Goal: Information Seeking & Learning: Learn about a topic

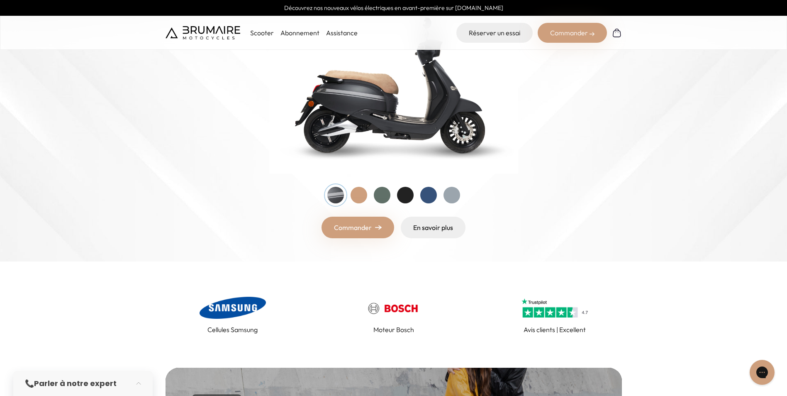
scroll to position [41, 0]
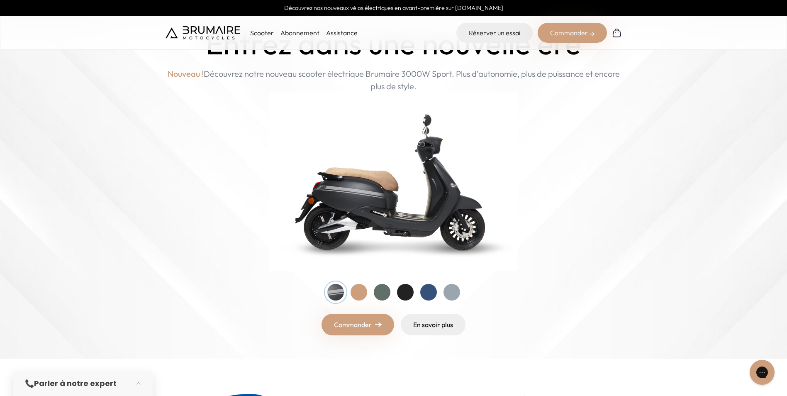
click at [308, 31] on link "Abonnement" at bounding box center [299, 33] width 39 height 8
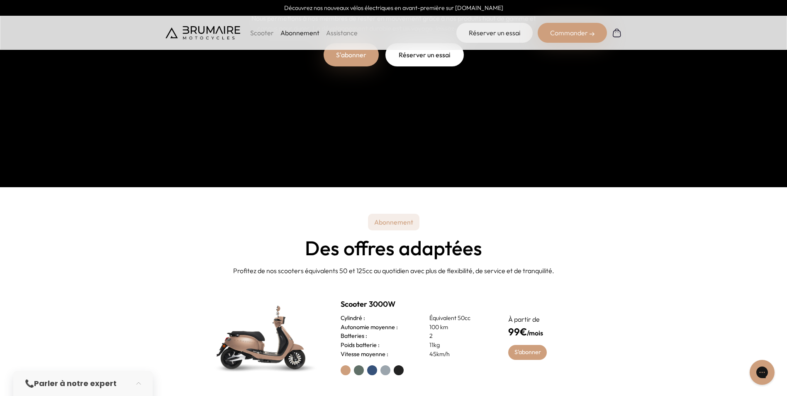
scroll to position [249, 0]
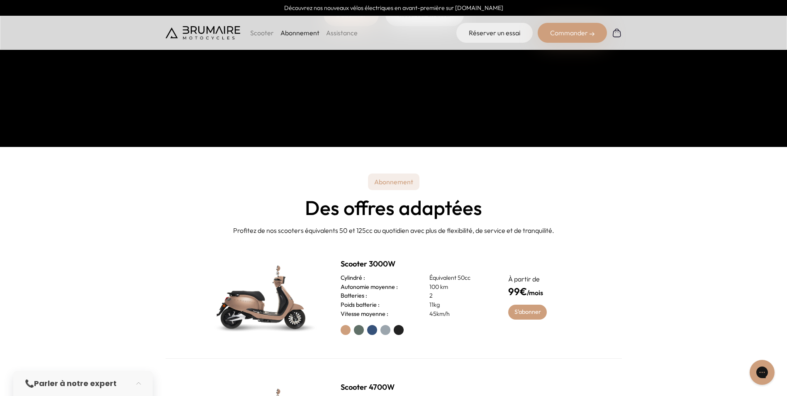
click at [141, 385] on button "button" at bounding box center [140, 383] width 23 height 18
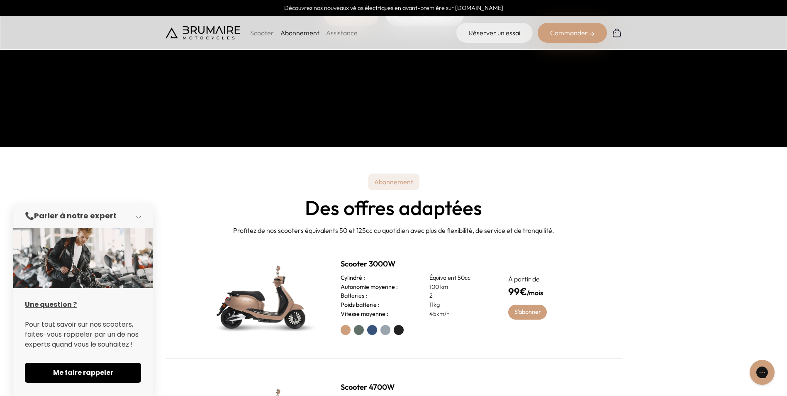
click at [141, 220] on button "button" at bounding box center [140, 216] width 23 height 18
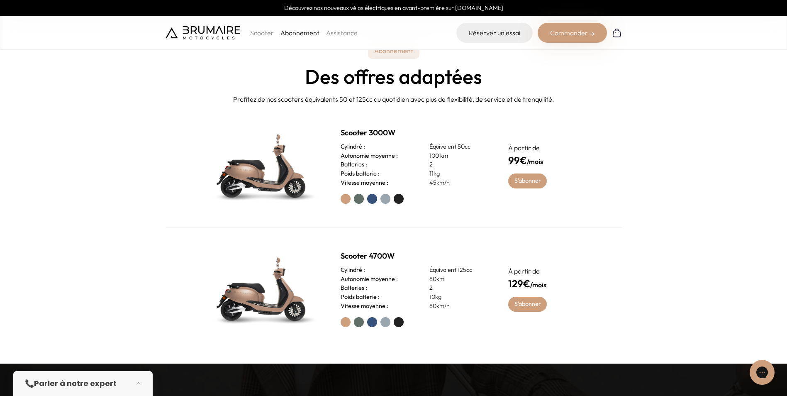
scroll to position [373, 0]
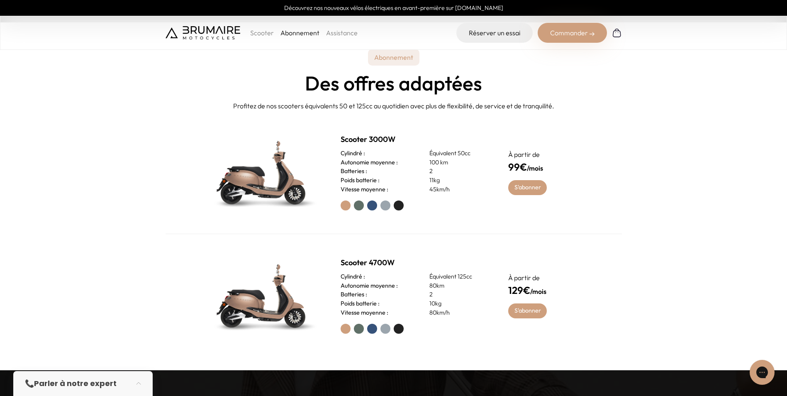
drag, startPoint x: 280, startPoint y: 183, endPoint x: 320, endPoint y: 163, distance: 44.3
click at [281, 183] on img at bounding box center [263, 172] width 116 height 83
click at [527, 183] on link "S'abonner" at bounding box center [527, 187] width 39 height 15
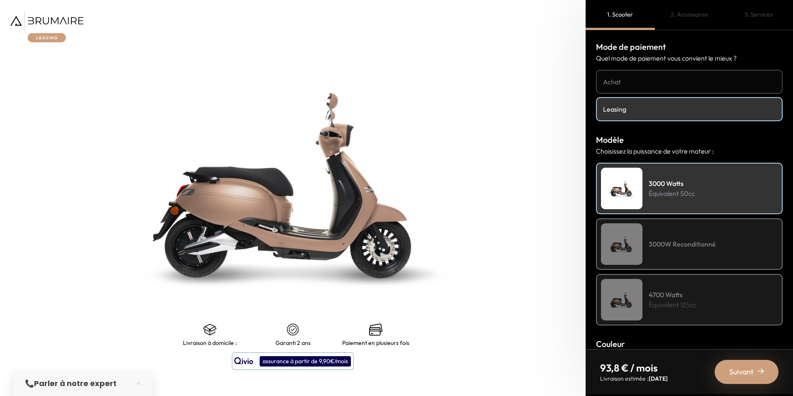
click at [665, 80] on h4 "Achat" at bounding box center [689, 82] width 173 height 10
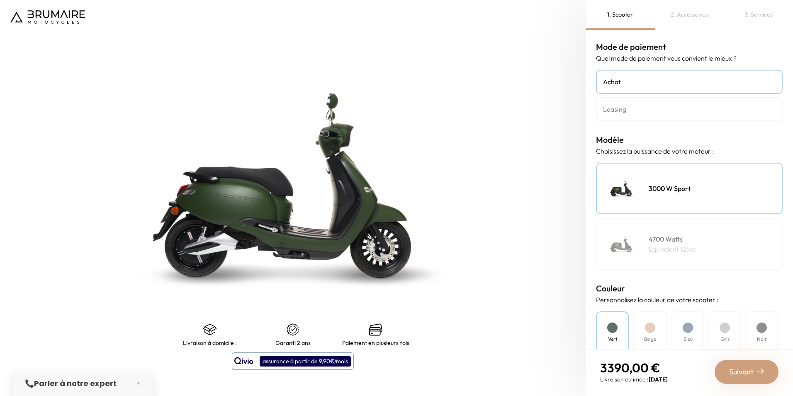
click at [648, 108] on h4 "Leasing" at bounding box center [689, 109] width 173 height 10
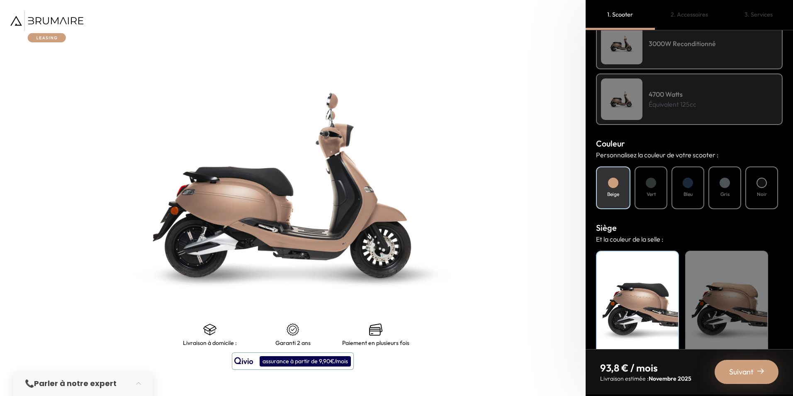
scroll to position [216, 0]
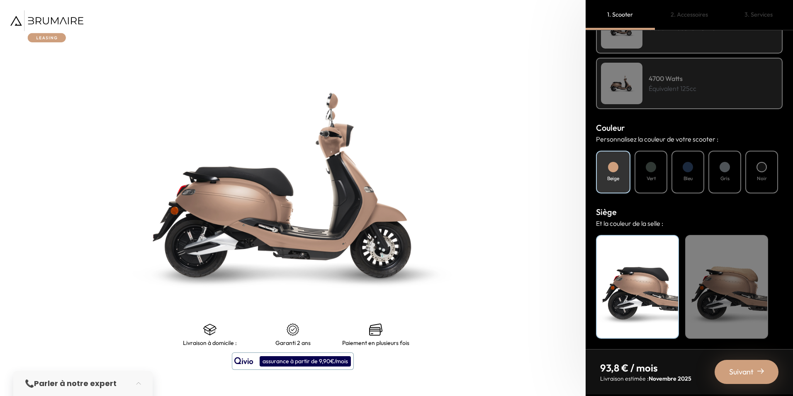
click at [648, 165] on div at bounding box center [651, 167] width 10 height 10
click at [673, 167] on div "Bleu" at bounding box center [688, 172] width 33 height 43
click at [729, 263] on div "Beige" at bounding box center [726, 287] width 83 height 104
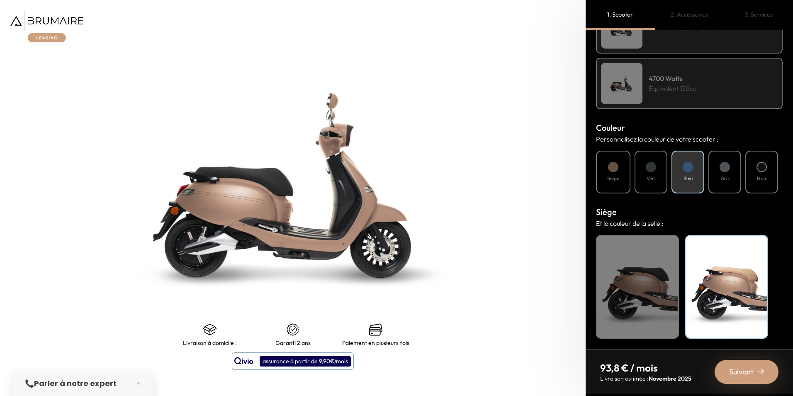
click at [638, 268] on div "Noir" at bounding box center [637, 287] width 83 height 104
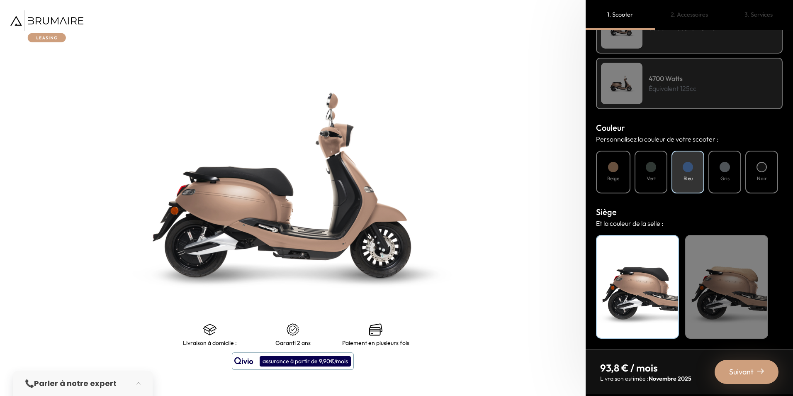
click at [710, 265] on div "Beige" at bounding box center [726, 287] width 83 height 104
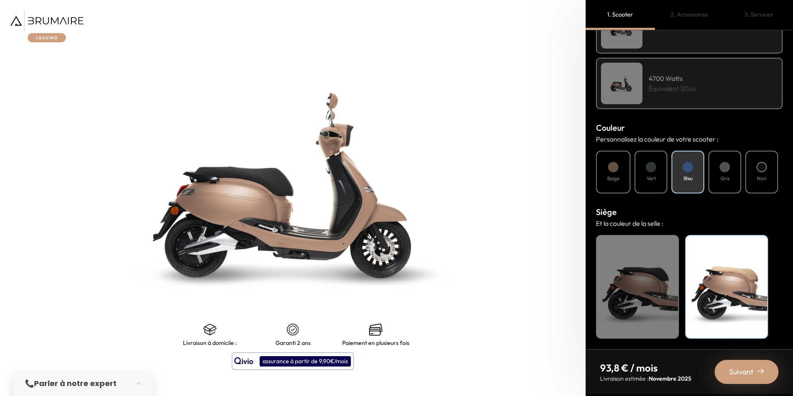
click at [618, 178] on h4 "Beige" at bounding box center [613, 178] width 12 height 7
click at [655, 178] on h4 "Vert" at bounding box center [651, 178] width 9 height 7
drag, startPoint x: 655, startPoint y: 178, endPoint x: 643, endPoint y: 177, distance: 12.0
click at [643, 177] on div "Vert" at bounding box center [651, 172] width 33 height 43
click at [691, 173] on div "Bleu" at bounding box center [688, 172] width 33 height 43
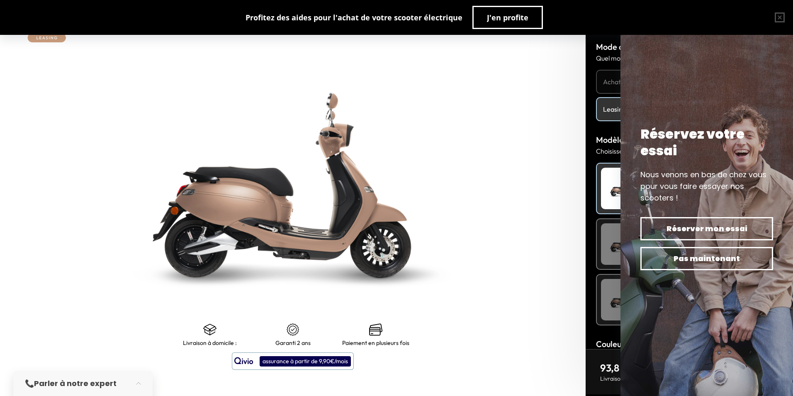
click at [604, 295] on img at bounding box center [621, 299] width 41 height 41
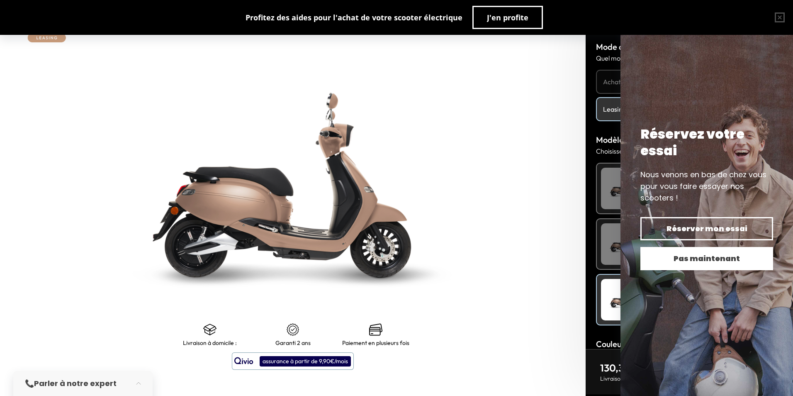
click at [700, 257] on span "Pas maintenant" at bounding box center [707, 259] width 104 height 12
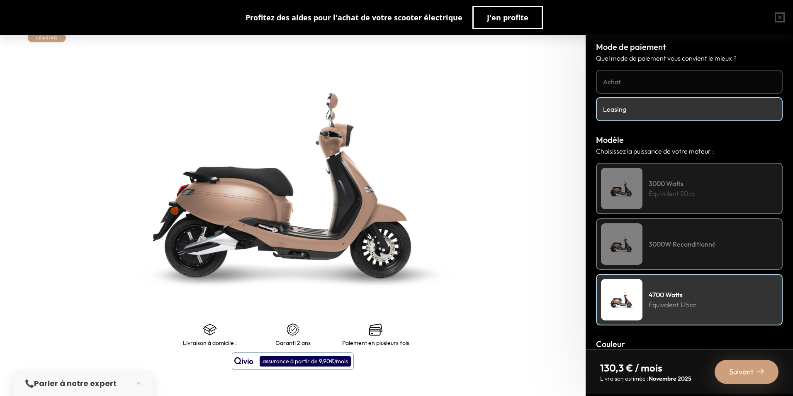
click at [678, 245] on h4 "3000W Reconditionné" at bounding box center [682, 244] width 67 height 10
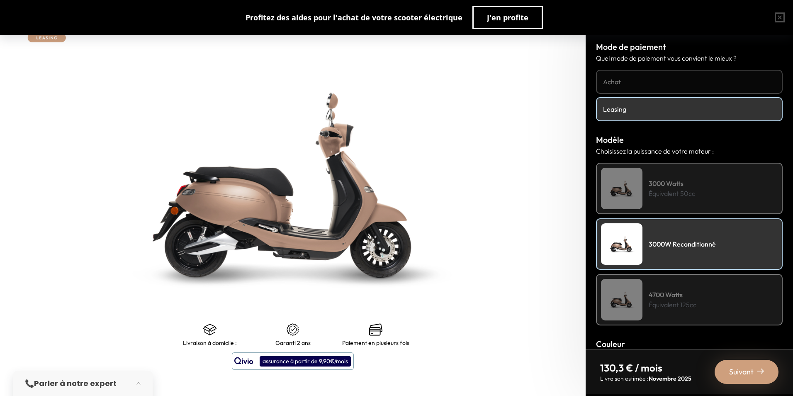
click at [679, 195] on p "Équivalent 50cc" at bounding box center [672, 193] width 46 height 10
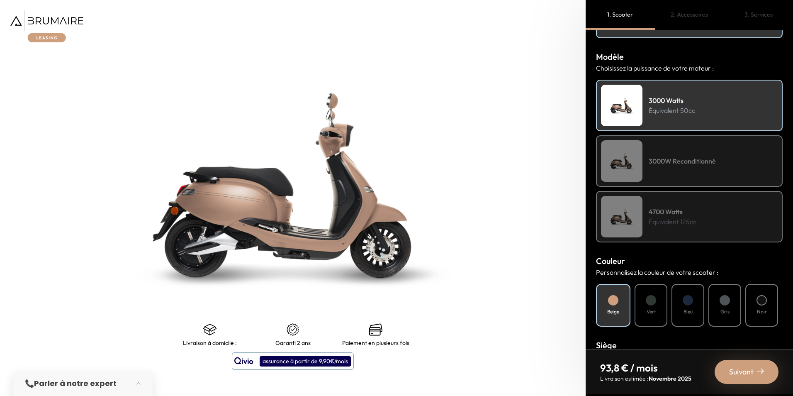
scroll to position [207, 0]
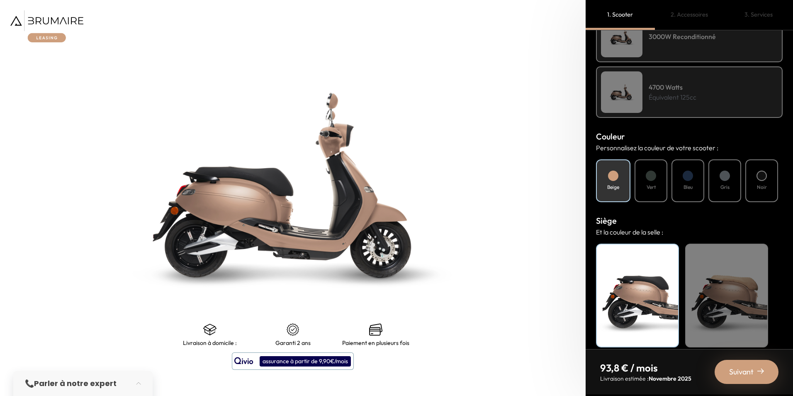
click at [654, 187] on h4 "Vert" at bounding box center [651, 186] width 9 height 7
click at [688, 187] on h4 "Bleu" at bounding box center [688, 186] width 9 height 7
click at [718, 180] on div "Gris" at bounding box center [724, 180] width 33 height 43
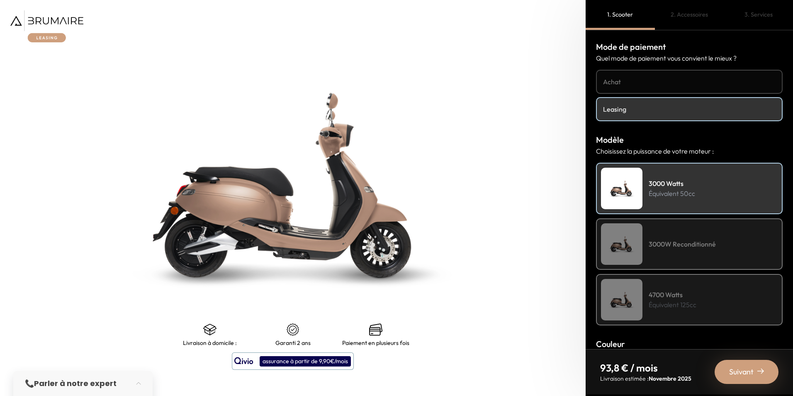
click at [60, 19] on img at bounding box center [46, 26] width 73 height 32
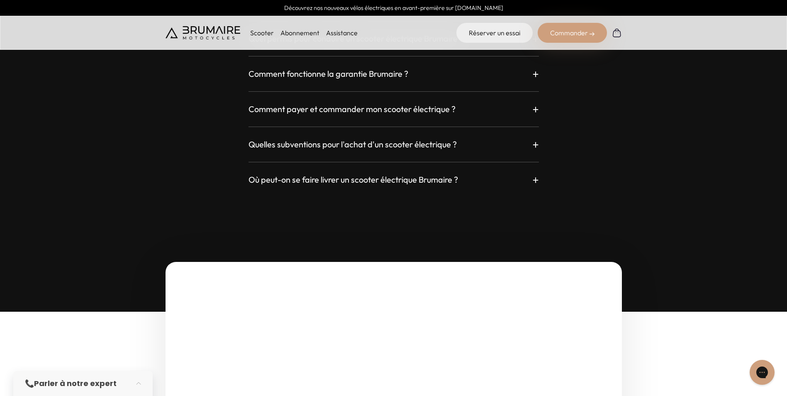
scroll to position [2406, 0]
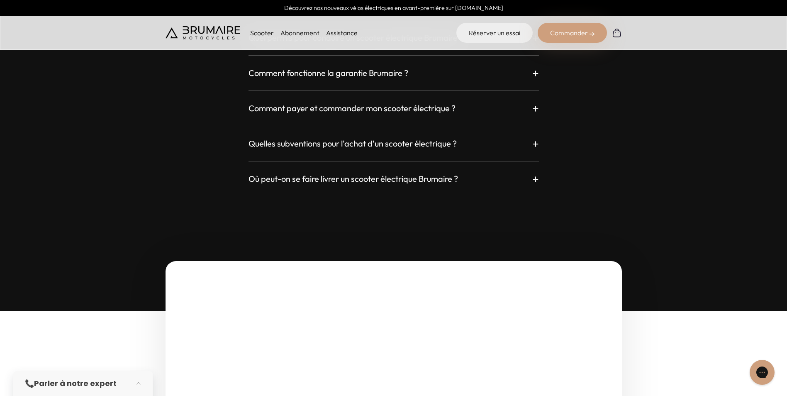
click at [335, 180] on h3 "Où peut-on se faire livrer un scooter électrique Brumaire ?" at bounding box center [352, 179] width 209 height 12
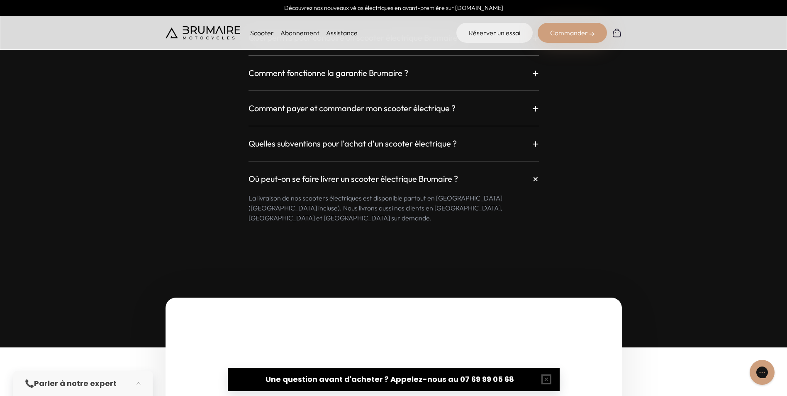
click at [314, 176] on h3 "Où peut-on se faire livrer un scooter électrique Brumaire ?" at bounding box center [352, 179] width 209 height 12
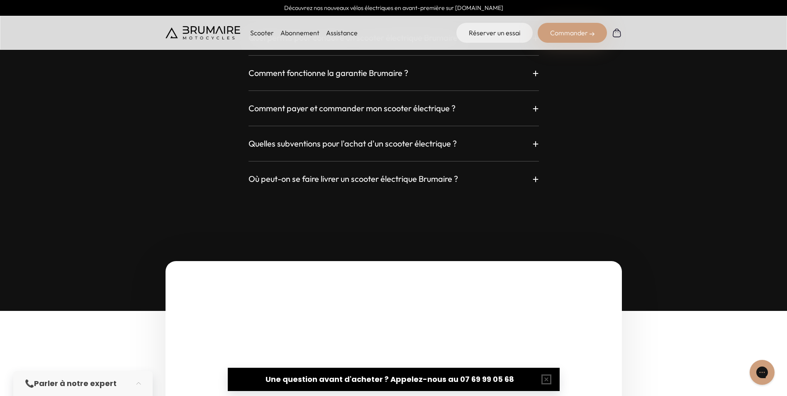
click at [356, 137] on div "Quelles subventions pour l'achat d'un scooter électrique ? +" at bounding box center [393, 143] width 290 height 15
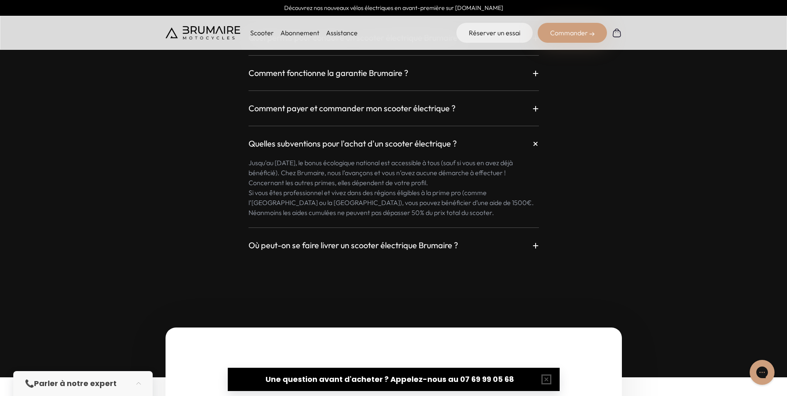
click at [327, 147] on h3 "Quelles subventions pour l'achat d'un scooter électrique ?" at bounding box center [352, 144] width 208 height 12
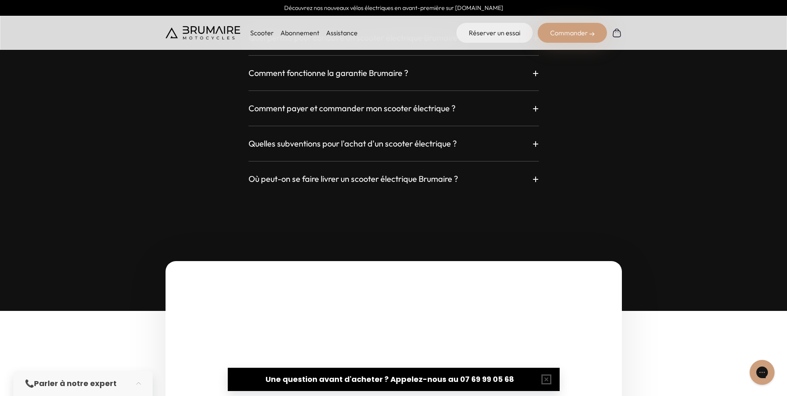
click at [342, 114] on div "Comment payer et commander mon scooter électrique ? +" at bounding box center [393, 108] width 290 height 15
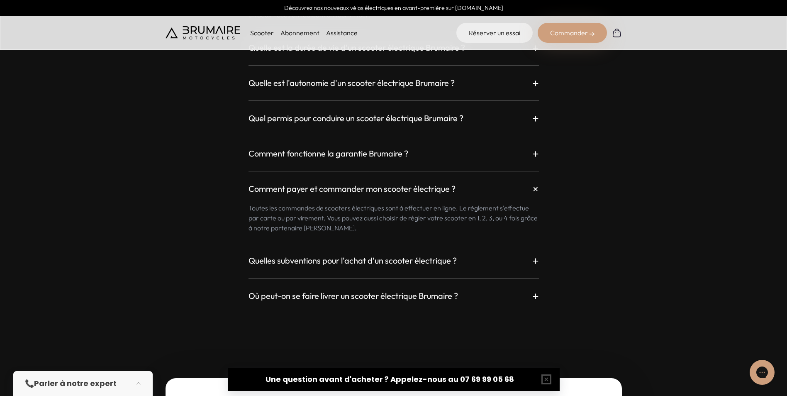
scroll to position [2323, 0]
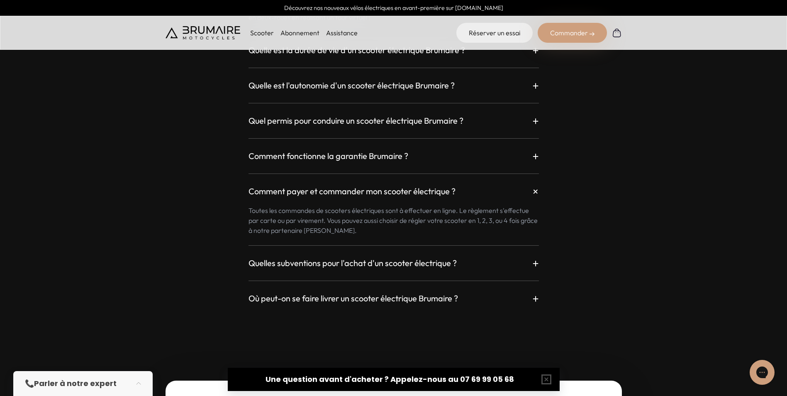
click at [372, 188] on h3 "Comment payer et commander mon scooter électrique ?" at bounding box center [351, 191] width 207 height 12
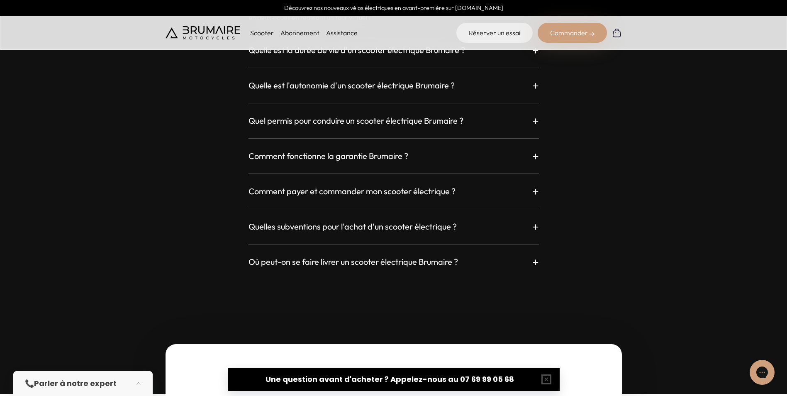
click at [380, 155] on h3 "Comment fonctionne la garantie Brumaire ?" at bounding box center [328, 156] width 160 height 12
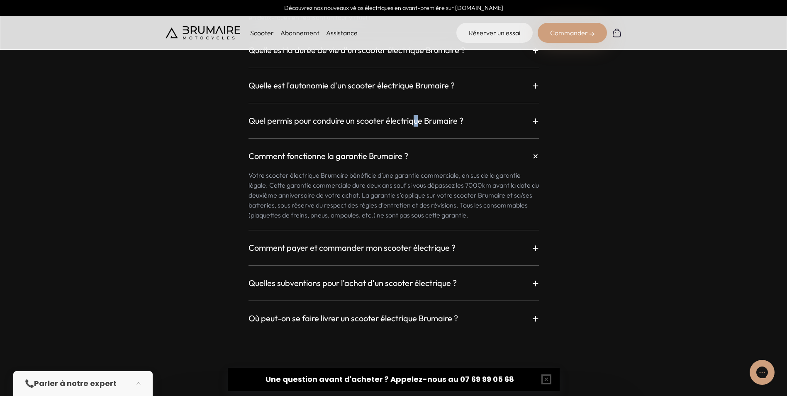
click at [416, 120] on h3 "Quel permis pour conduire un scooter électrique Brumaire ?" at bounding box center [355, 121] width 215 height 12
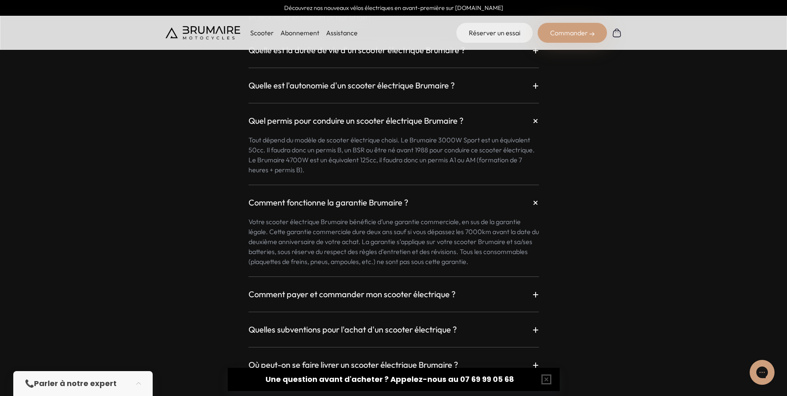
click at [235, 153] on div "Où puis-je essayer mon Brumaire ? + Vous pouvez réserver un essai sur notre sit…" at bounding box center [394, 156] width 456 height 431
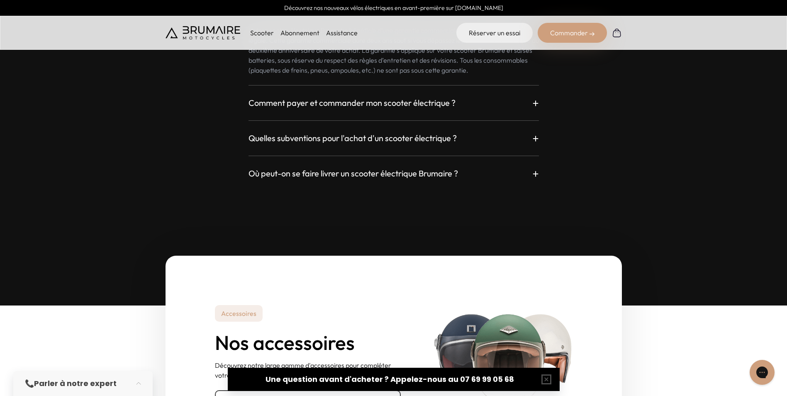
scroll to position [2447, 0]
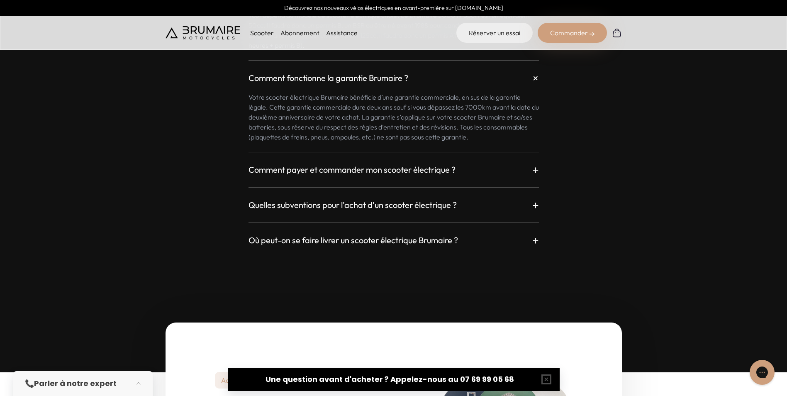
click at [365, 235] on h3 "Où peut-on se faire livrer un scooter électrique Brumaire ?" at bounding box center [352, 240] width 209 height 12
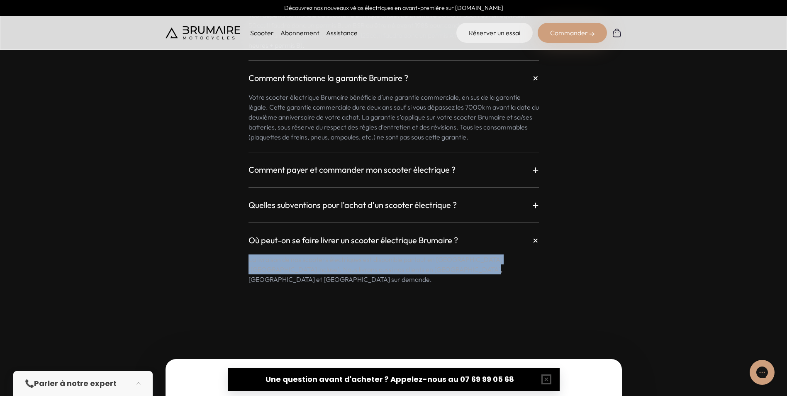
drag, startPoint x: 250, startPoint y: 258, endPoint x: 478, endPoint y: 274, distance: 229.1
click at [478, 274] on div "FAQ Questions fréquentes Où puis-je essayer mon Brumaire ? + Vous pouvez réserv…" at bounding box center [393, 69] width 787 height 677
click at [343, 296] on div "FAQ Questions fréquentes Où puis-je essayer mon Brumaire ? + Vous pouvez réserv…" at bounding box center [393, 69] width 787 height 677
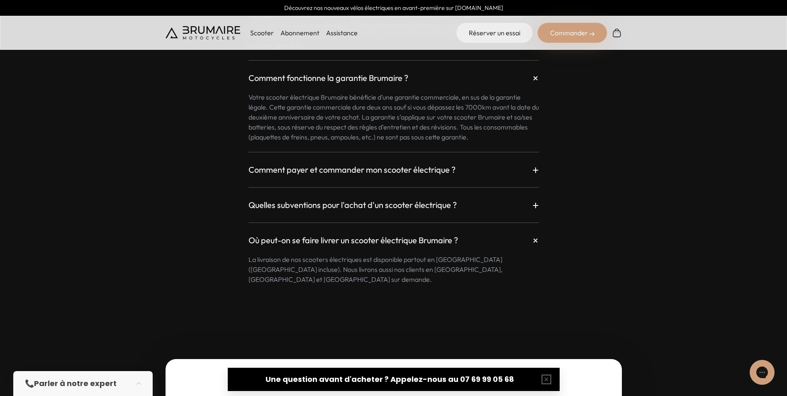
click at [197, 246] on div "Où puis-je essayer mon Brumaire ? + Vous pouvez réserver un essai sur notre sit…" at bounding box center [394, 50] width 456 height 468
click at [334, 209] on h3 "Quelles subventions pour l'achat d'un scooter électrique ?" at bounding box center [352, 205] width 208 height 12
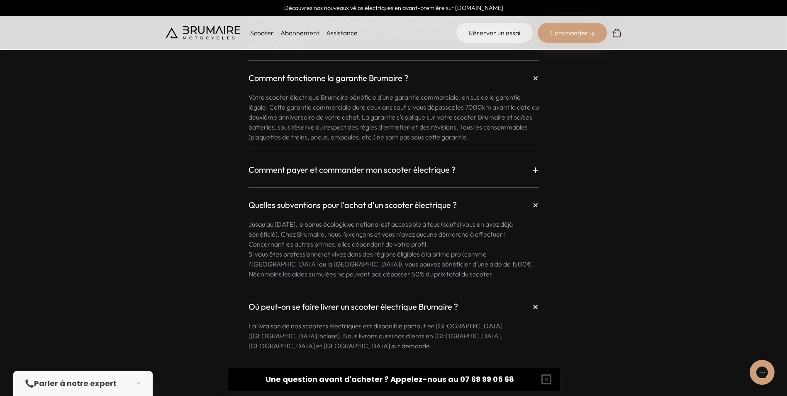
drag, startPoint x: 346, startPoint y: 308, endPoint x: 332, endPoint y: 227, distance: 82.5
click at [346, 305] on h3 "Où peut-on se faire livrer un scooter électrique Brumaire ?" at bounding box center [352, 307] width 209 height 12
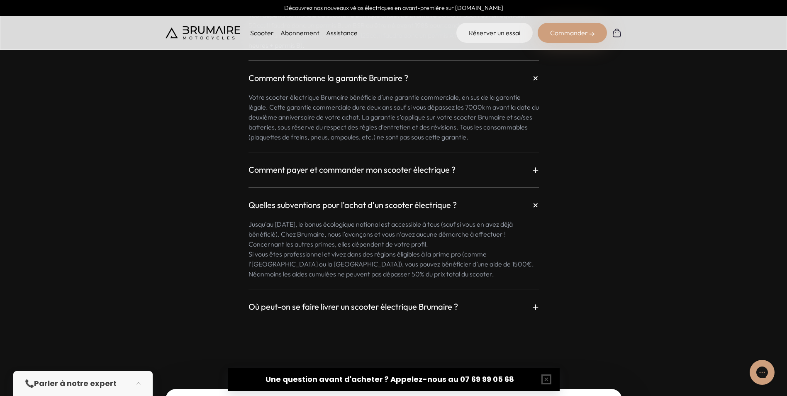
click at [324, 199] on h3 "Quelles subventions pour l'achat d'un scooter électrique ?" at bounding box center [352, 205] width 208 height 12
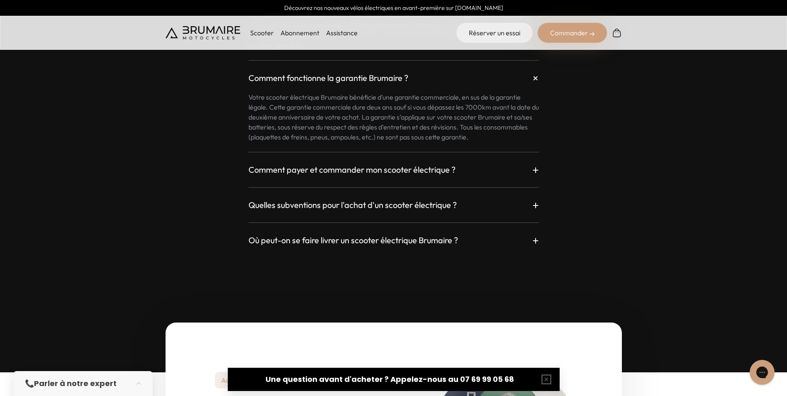
click at [328, 164] on h3 "Comment payer et commander mon scooter électrique ?" at bounding box center [351, 170] width 207 height 12
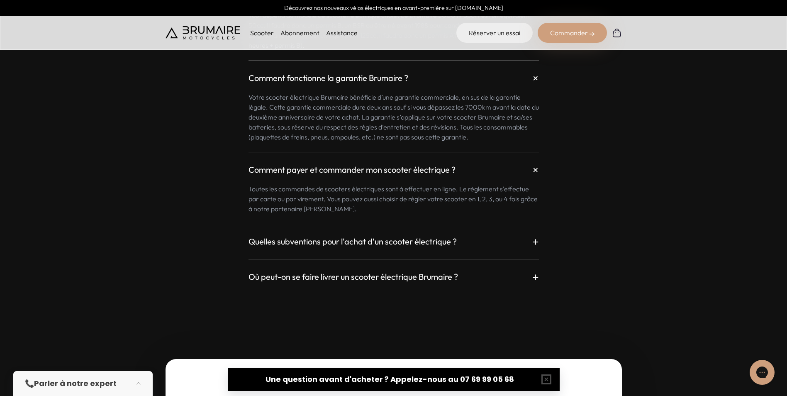
click at [295, 175] on h3 "Comment payer et commander mon scooter électrique ?" at bounding box center [351, 170] width 207 height 12
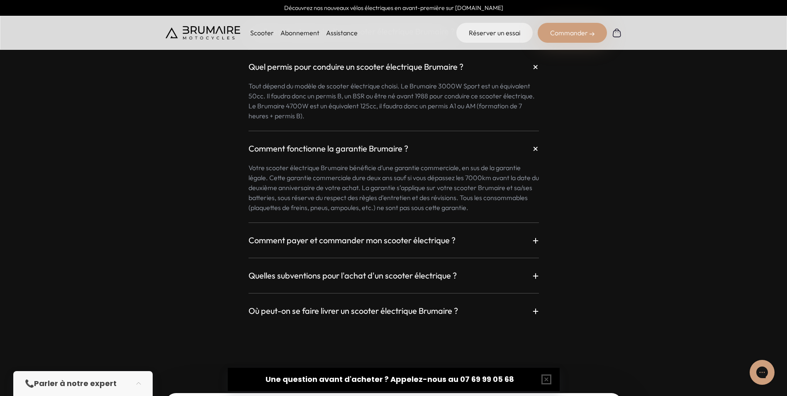
scroll to position [2281, 0]
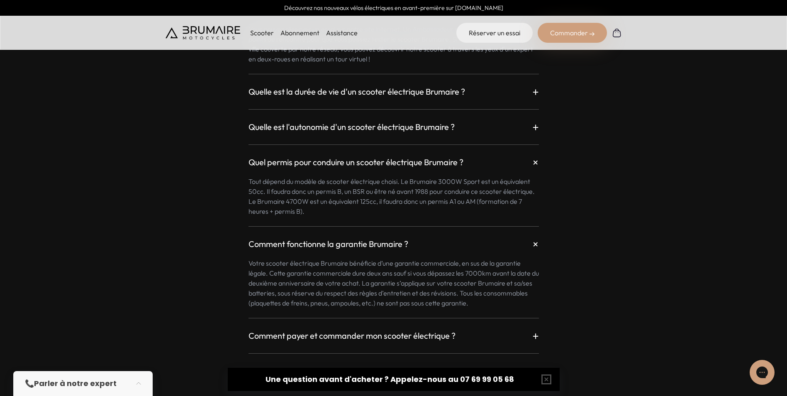
drag, startPoint x: 325, startPoint y: 248, endPoint x: 320, endPoint y: 230, distance: 18.8
click at [324, 247] on h3 "Comment fonctionne la garantie Brumaire ?" at bounding box center [328, 244] width 160 height 12
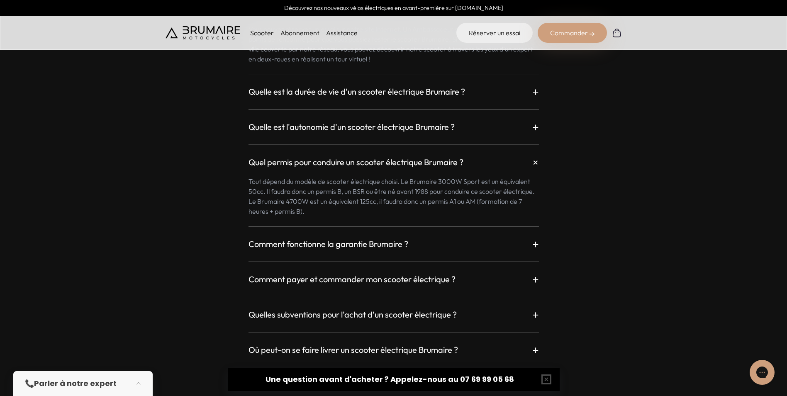
click at [380, 160] on h3 "Quel permis pour conduire un scooter électrique Brumaire ?" at bounding box center [355, 162] width 215 height 12
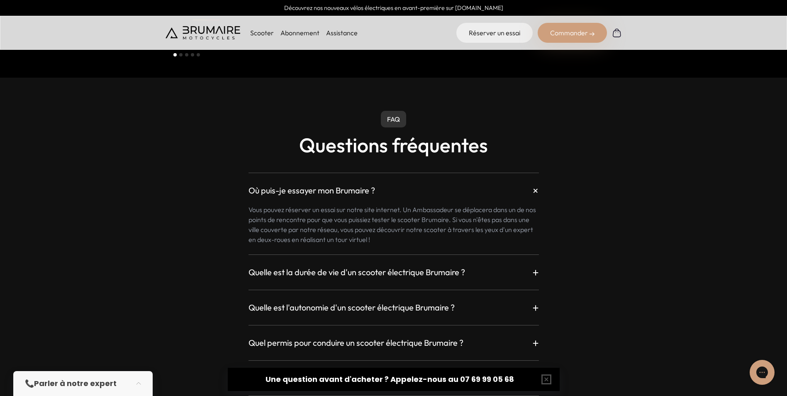
scroll to position [2116, 0]
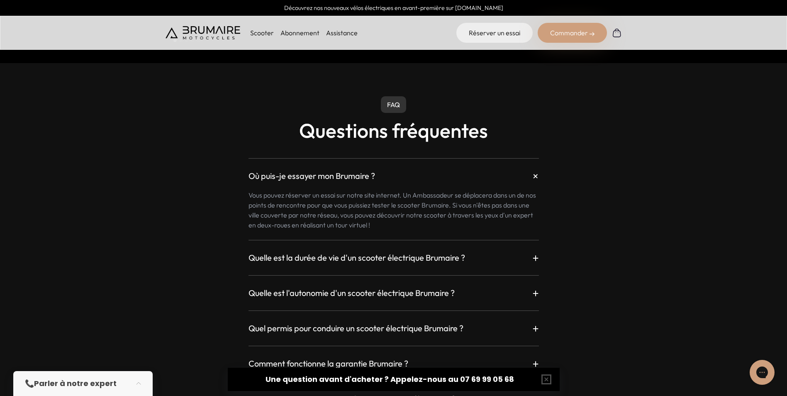
click at [334, 175] on h3 "Où puis-je essayer mon Brumaire ?" at bounding box center [311, 176] width 127 height 12
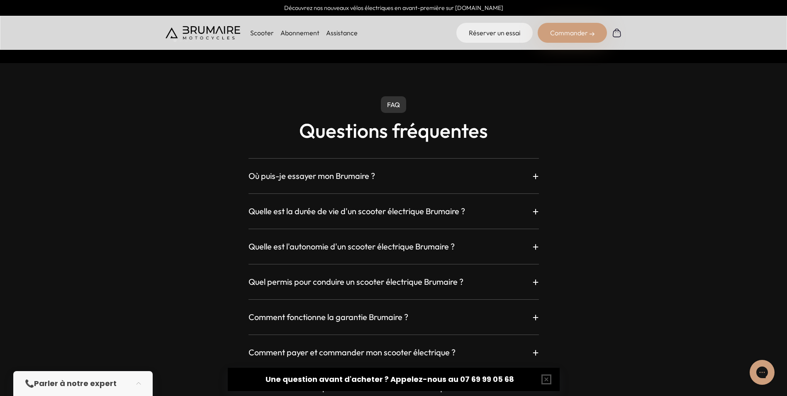
click at [334, 180] on h3 "Où puis-je essayer mon Brumaire ?" at bounding box center [311, 176] width 127 height 12
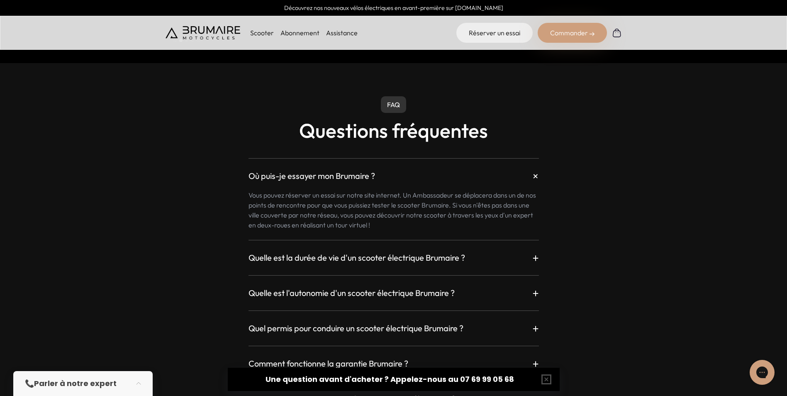
click at [335, 173] on h3 "Où puis-je essayer mon Brumaire ?" at bounding box center [311, 176] width 127 height 12
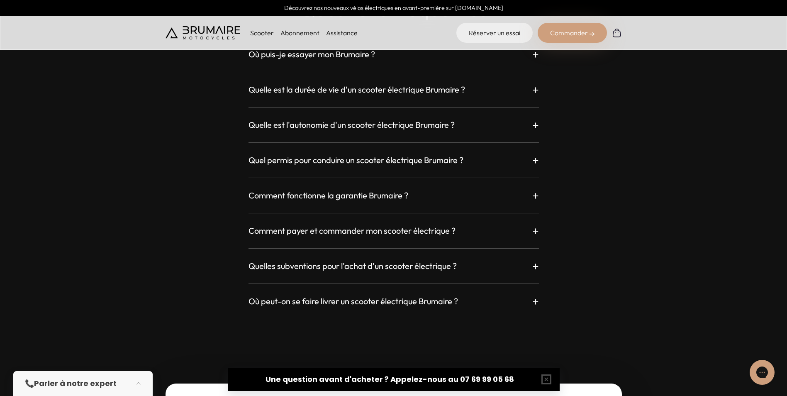
scroll to position [2240, 0]
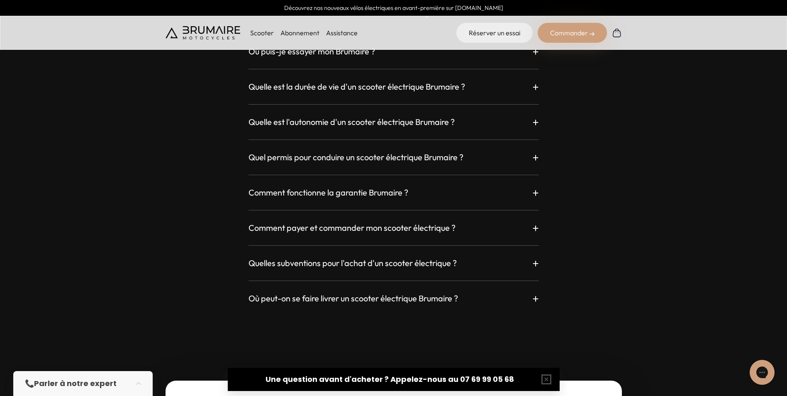
click at [380, 88] on h3 "Quelle est la durée de vie d'un scooter électrique Brumaire ?" at bounding box center [356, 87] width 217 height 12
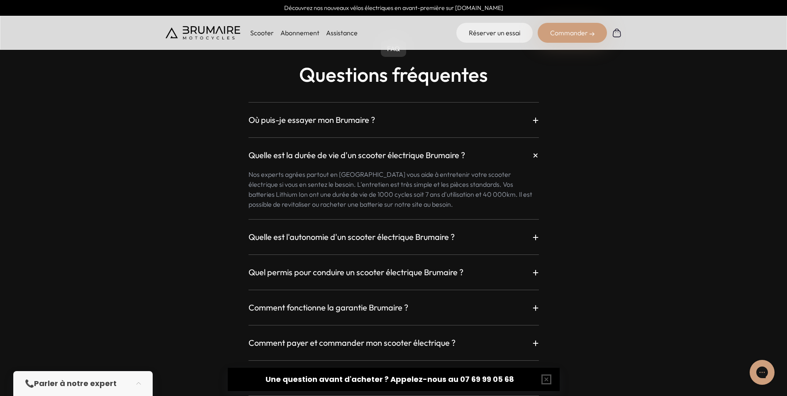
scroll to position [2157, 0]
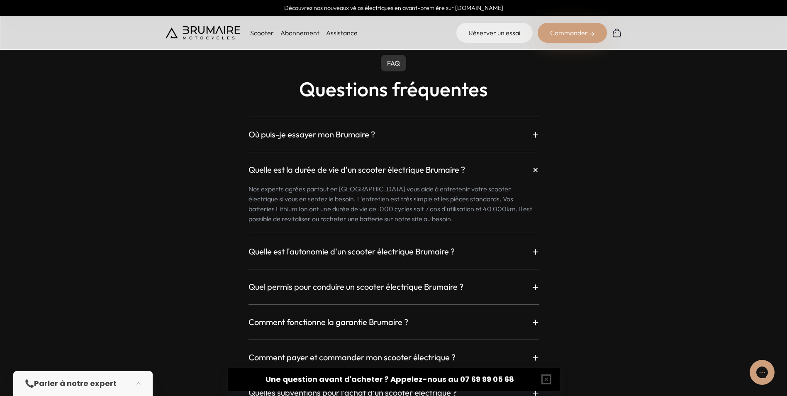
click at [355, 175] on h3 "Quelle est la durée de vie d'un scooter électrique Brumaire ?" at bounding box center [356, 170] width 217 height 12
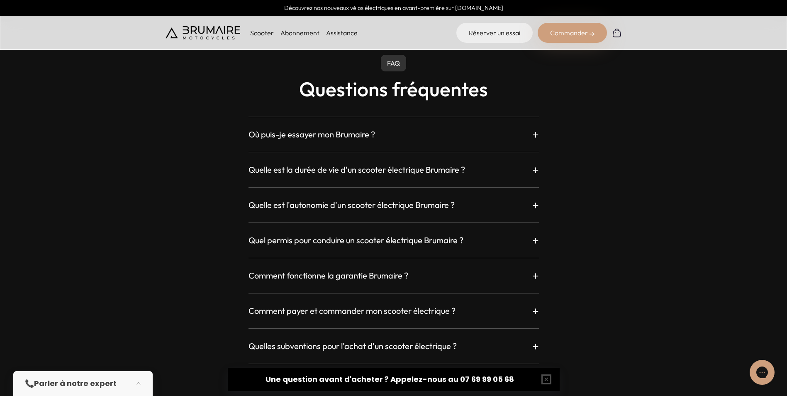
click at [368, 131] on h3 "Où puis-je essayer mon Brumaire ?" at bounding box center [311, 135] width 127 height 12
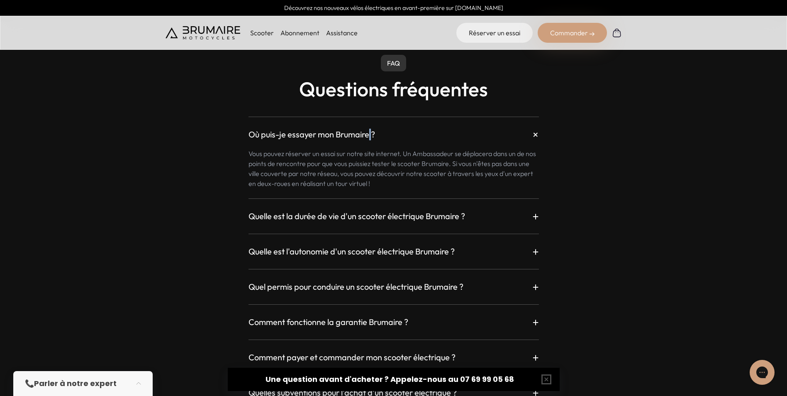
click at [368, 130] on h3 "Où puis-je essayer mon Brumaire ?" at bounding box center [311, 135] width 127 height 12
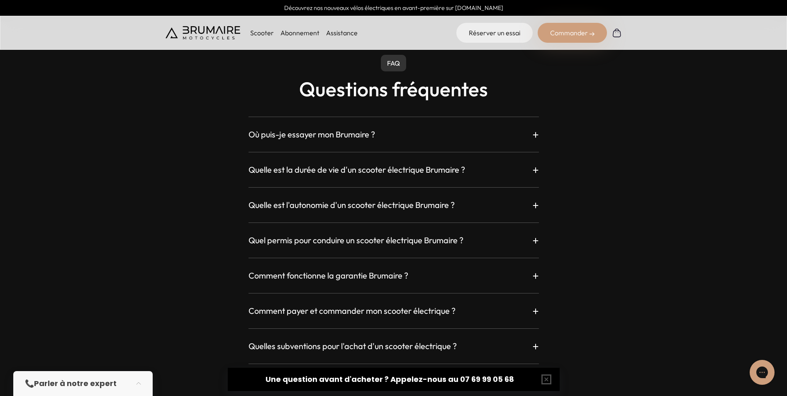
click at [386, 230] on div "Quel permis pour conduire un scooter électrique Brumaire ? + Tout dépend du mod…" at bounding box center [393, 234] width 290 height 25
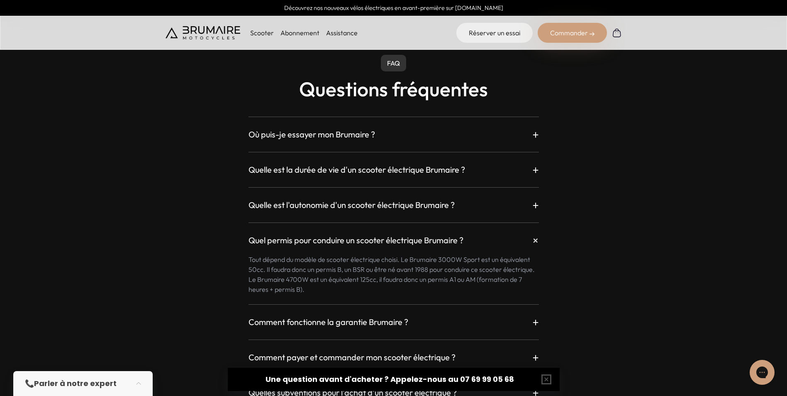
click at [175, 229] on div "Où puis-je essayer mon Brumaire ? + Vous pouvez réserver un essai sur notre sit…" at bounding box center [394, 271] width 456 height 329
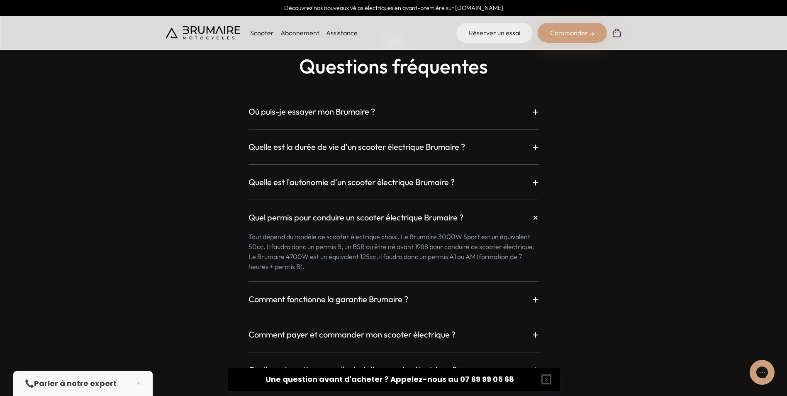
scroll to position [2198, 0]
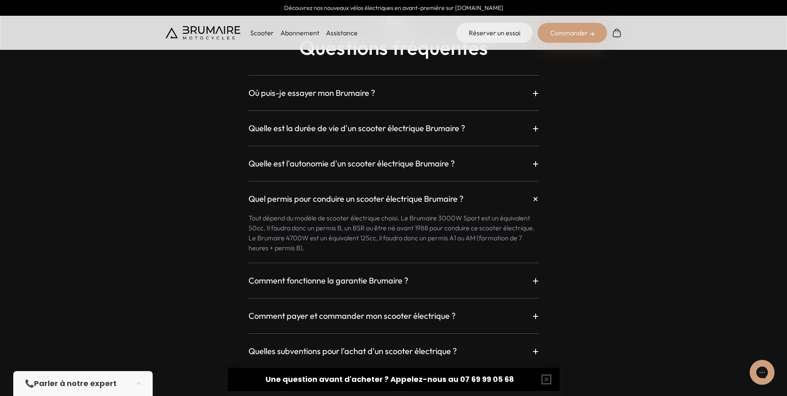
click at [363, 158] on h3 "Quelle est l'autonomie d'un scooter électrique Brumaire ?" at bounding box center [351, 164] width 206 height 12
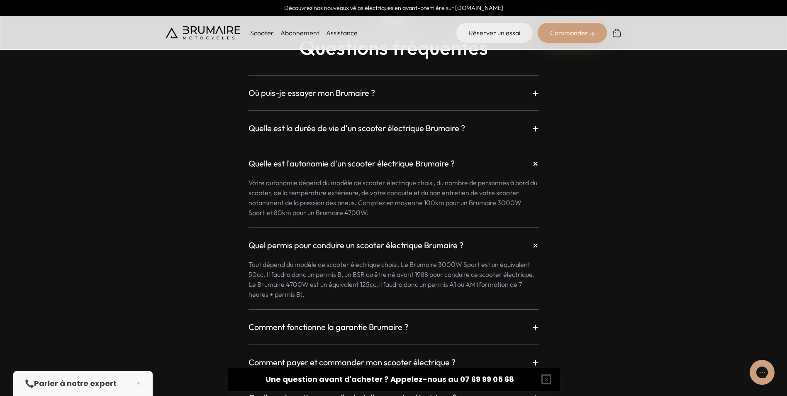
click at [389, 169] on div "Quelle est l'autonomie d'un scooter électrique Brumaire ? +" at bounding box center [393, 163] width 290 height 15
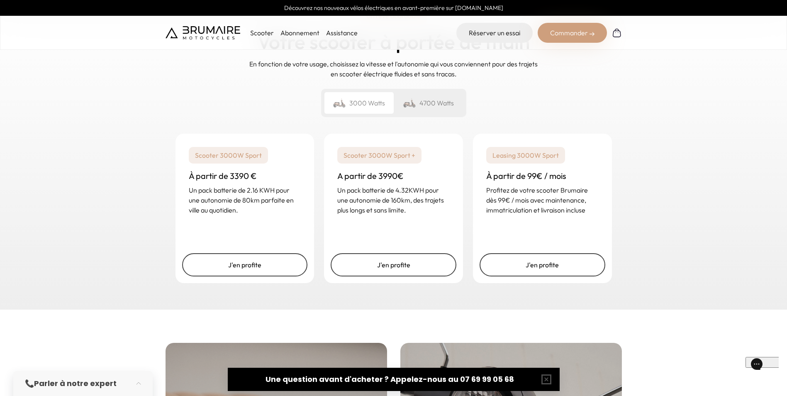
scroll to position [1203, 0]
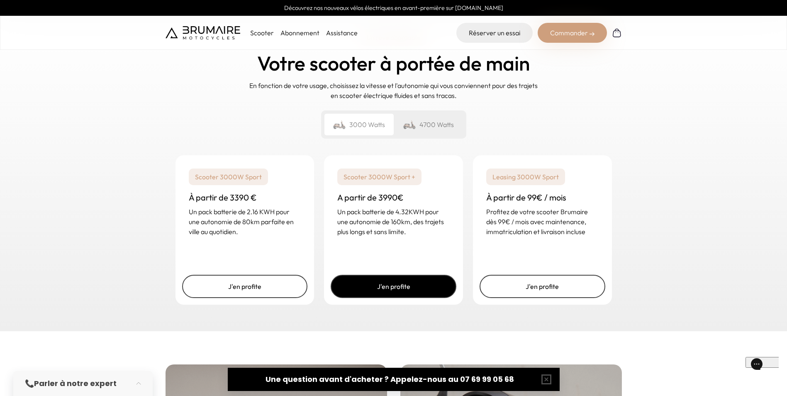
click at [391, 281] on link "J'en profite" at bounding box center [394, 286] width 126 height 23
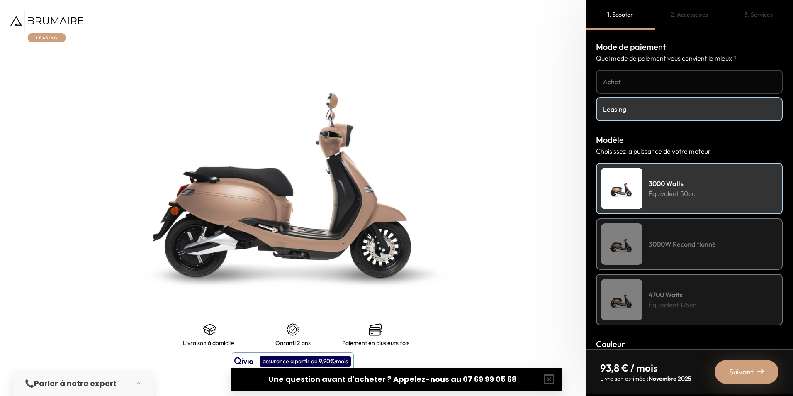
click at [696, 242] on h4 "3000W Reconditionné" at bounding box center [682, 244] width 67 height 10
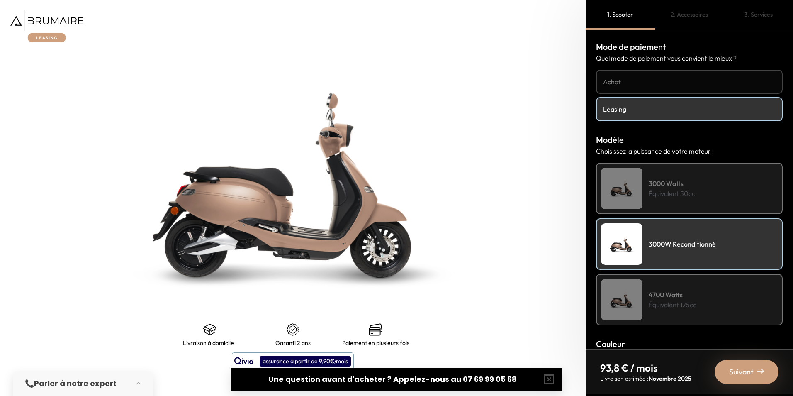
click at [702, 192] on div "3000 Watts Équivalent 50cc" at bounding box center [689, 188] width 187 height 51
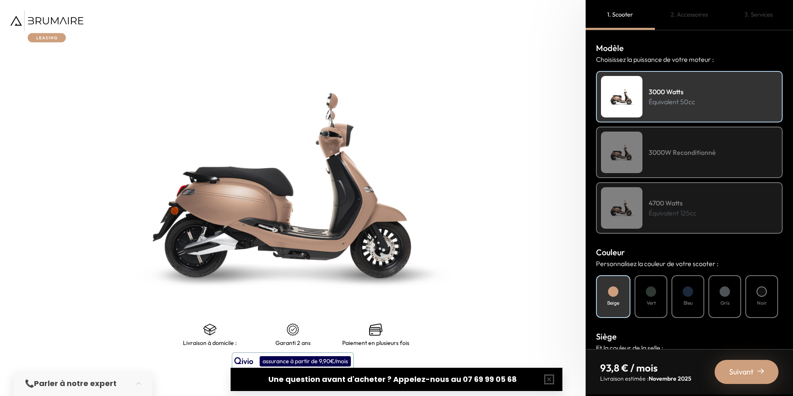
scroll to position [166, 0]
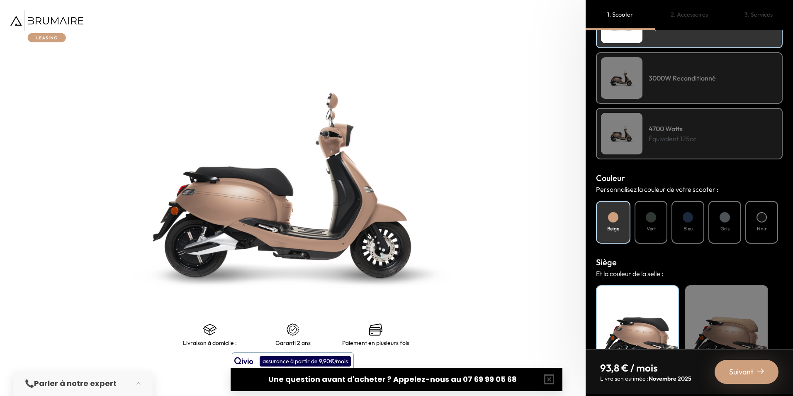
click at [657, 221] on div "Vert" at bounding box center [651, 222] width 33 height 43
click at [691, 221] on div at bounding box center [688, 217] width 10 height 10
click at [727, 217] on div at bounding box center [725, 217] width 10 height 10
click at [757, 214] on div "Noir" at bounding box center [761, 222] width 33 height 43
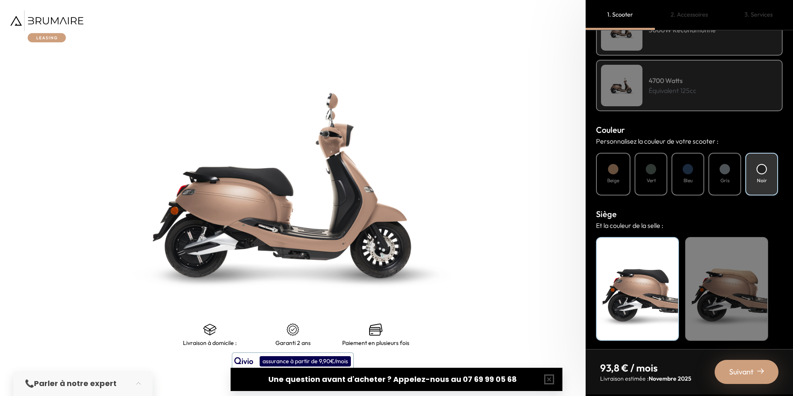
scroll to position [216, 0]
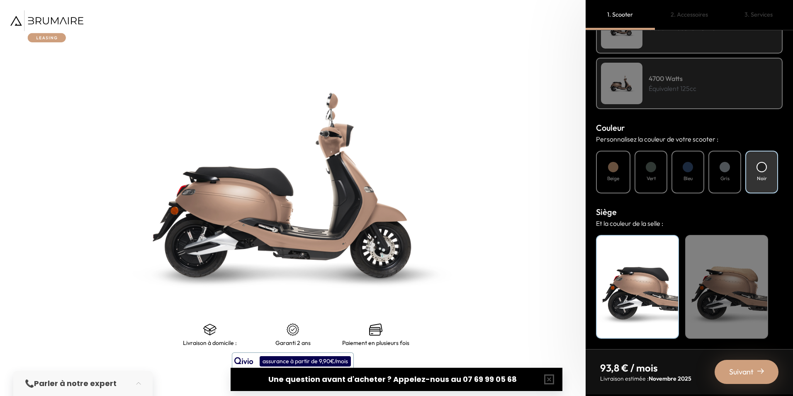
click at [718, 282] on div "Beige" at bounding box center [726, 287] width 83 height 104
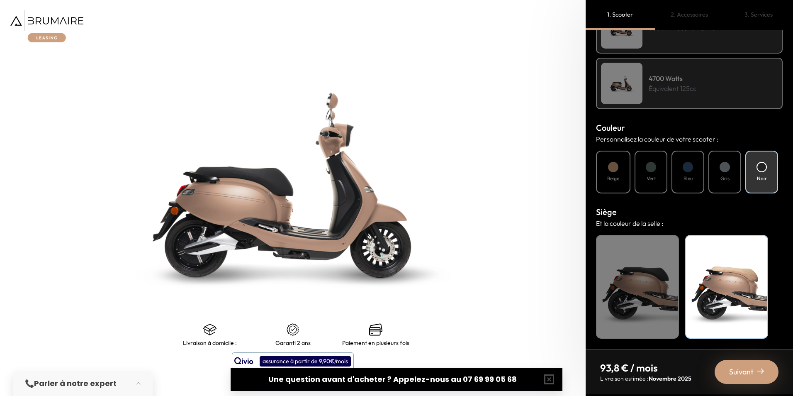
click at [660, 266] on div "Noir" at bounding box center [637, 287] width 83 height 104
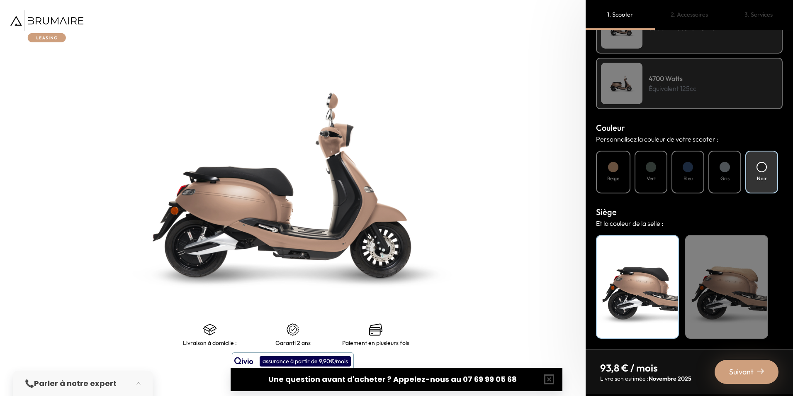
click at [416, 265] on img at bounding box center [293, 185] width 732 height 495
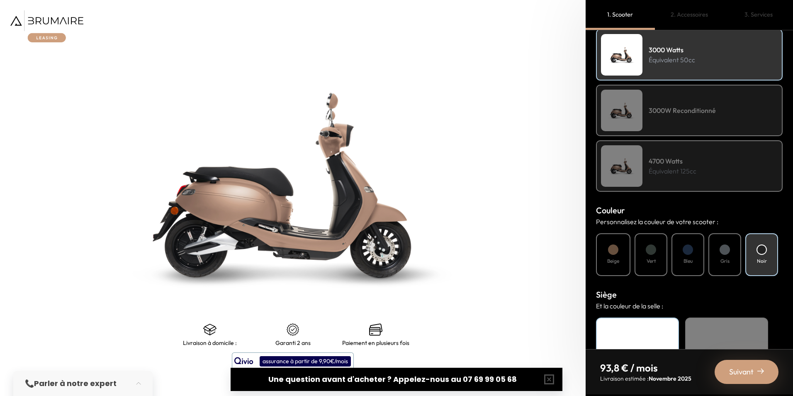
scroll to position [133, 0]
click at [673, 110] on h4 "3000W Reconditionné" at bounding box center [682, 111] width 67 height 10
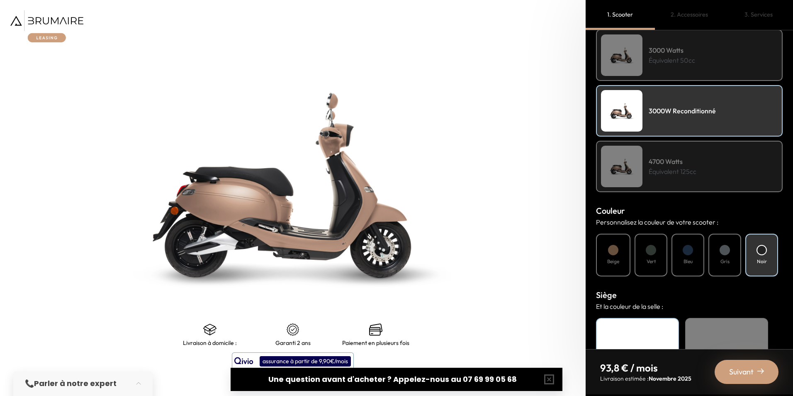
click at [678, 135] on div "3000W Reconditionné" at bounding box center [689, 110] width 187 height 51
click at [657, 170] on p "Équivalent 125cc" at bounding box center [673, 171] width 48 height 10
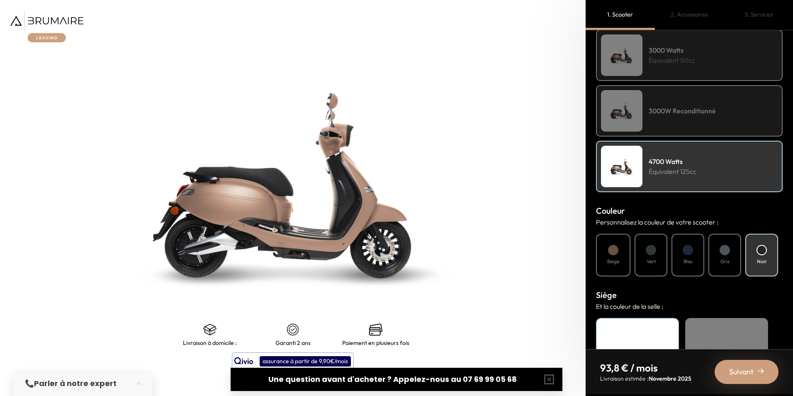
click at [679, 46] on h4 "3000 Watts" at bounding box center [672, 50] width 46 height 10
